Goal: Task Accomplishment & Management: Manage account settings

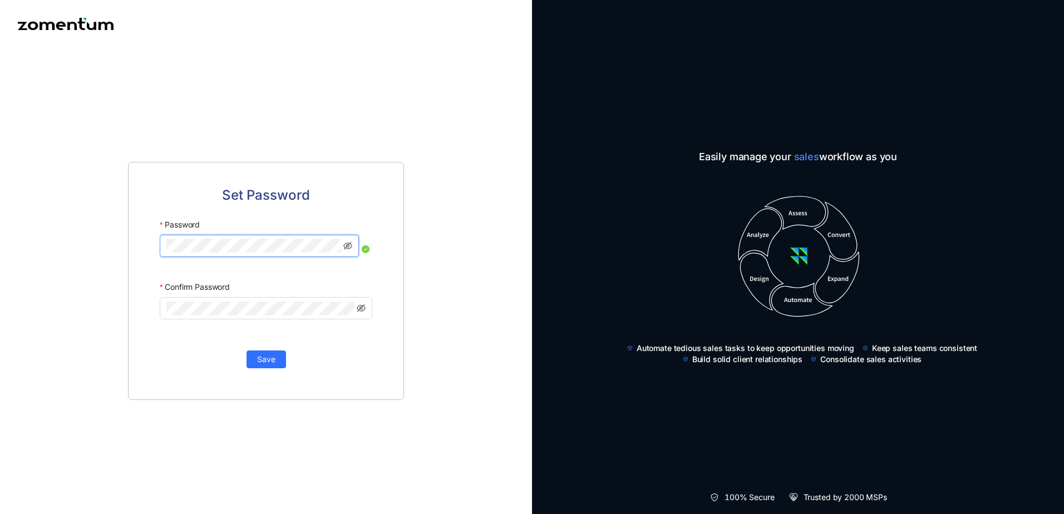
click at [60, 237] on div "Set Password Password Confirm Password Save" at bounding box center [266, 281] width 532 height 466
click at [262, 368] on button "Save" at bounding box center [267, 360] width 40 height 18
click at [53, 227] on div "Set Password Password Confirm Password Save" at bounding box center [266, 281] width 532 height 466
click button "Save" at bounding box center [267, 360] width 40 height 18
click at [79, 242] on div "Set Password Password Confirm Password Save" at bounding box center [266, 281] width 532 height 466
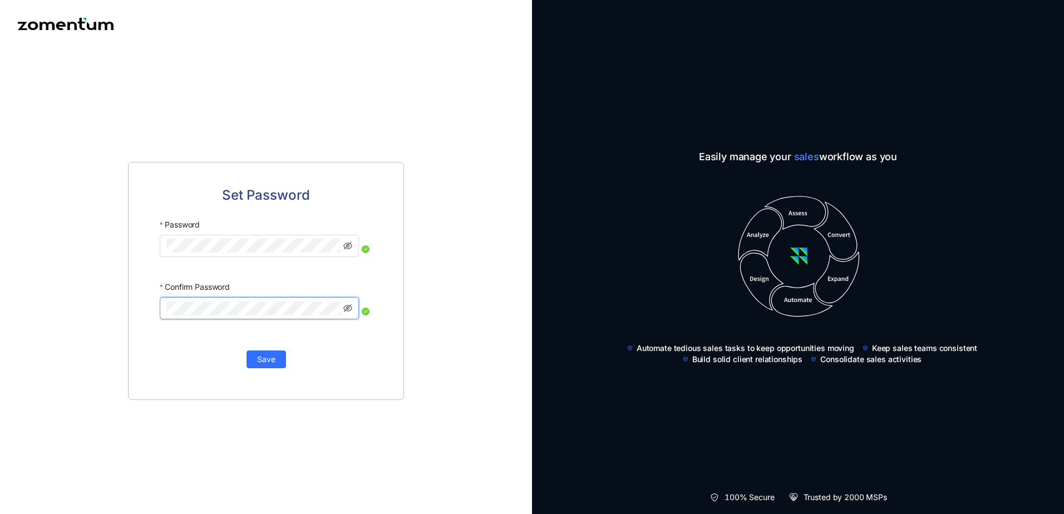
click button "Save" at bounding box center [267, 360] width 40 height 18
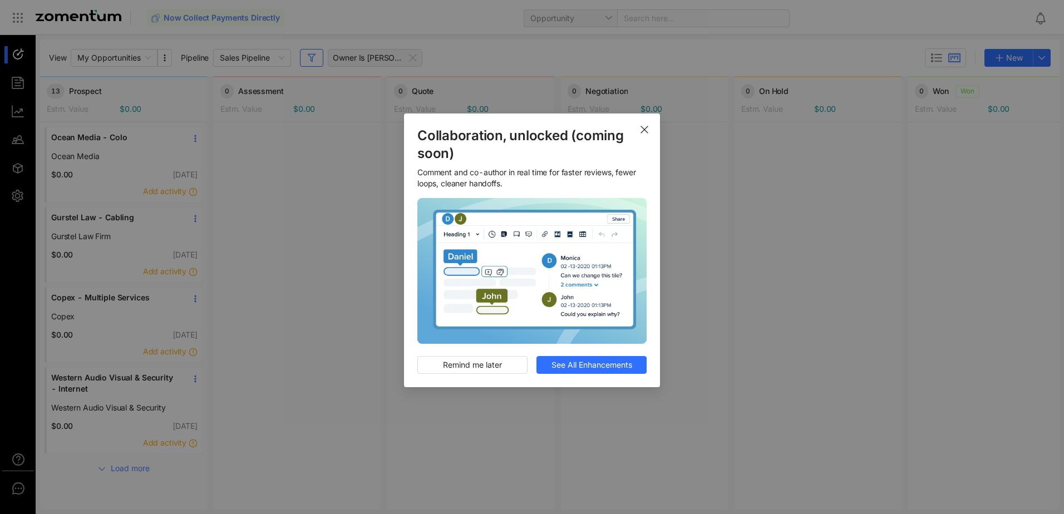
click at [642, 135] on span "Close" at bounding box center [644, 129] width 31 height 31
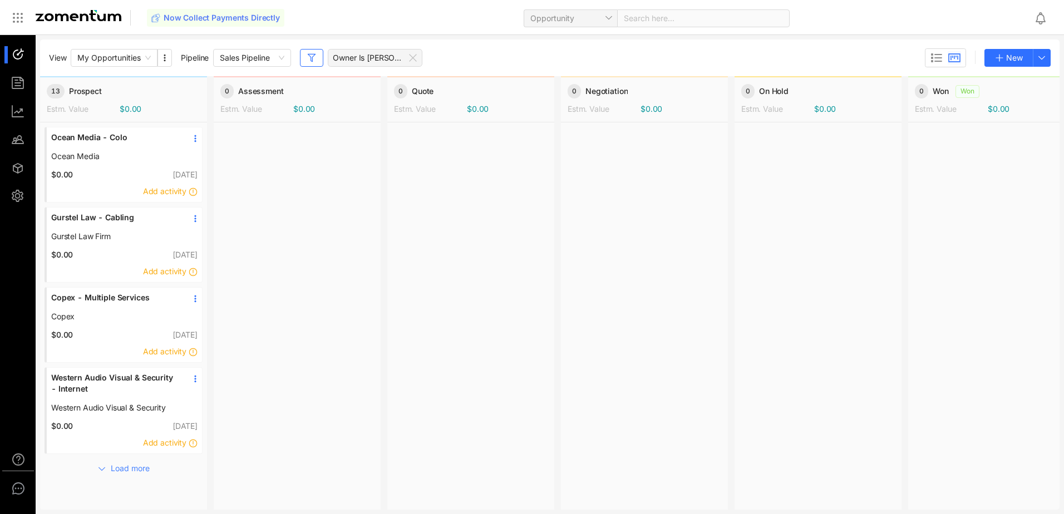
click at [110, 135] on span "Ocean Media - Colo" at bounding box center [115, 137] width 128 height 11
